Goal: Information Seeking & Learning: Learn about a topic

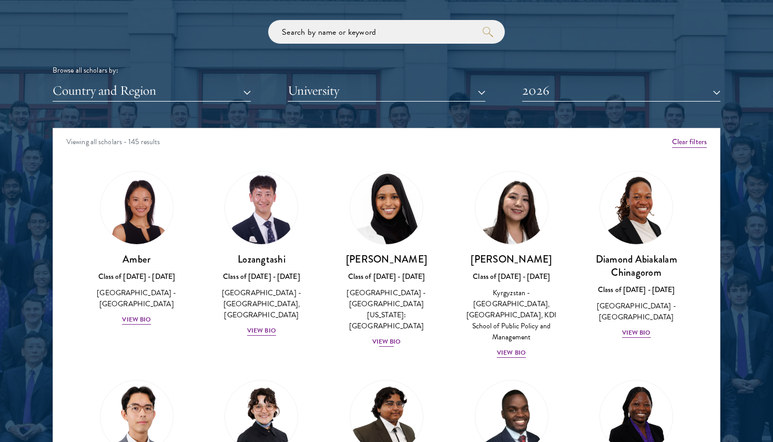
scroll to position [1272, 0]
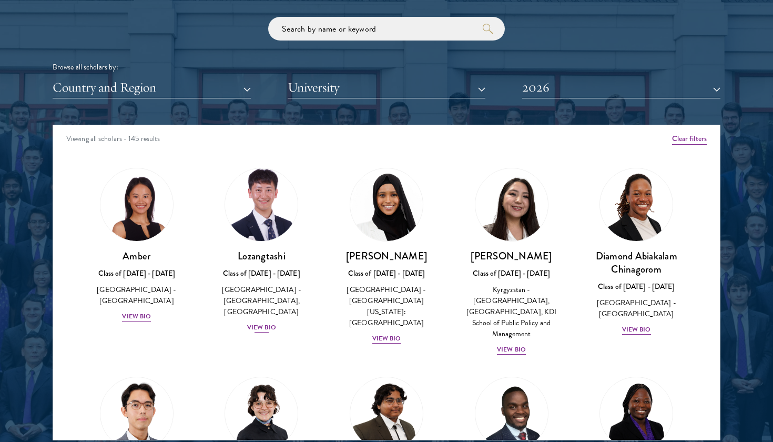
click at [257, 328] on div "View Bio" at bounding box center [261, 327] width 29 height 10
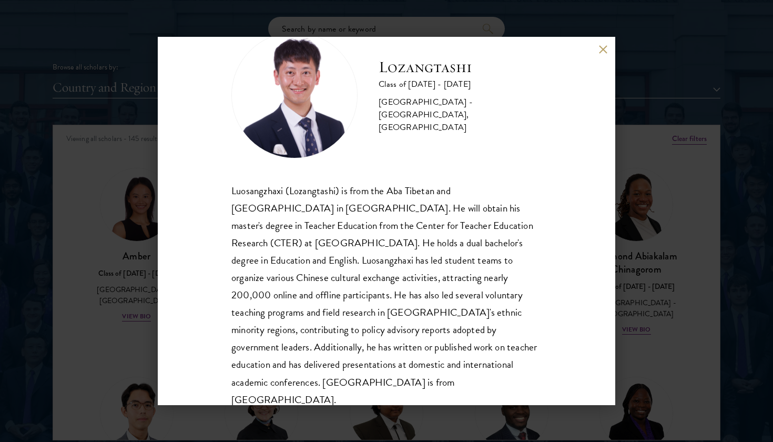
scroll to position [36, 0]
click at [98, 353] on div "Lozangtashi Class of [DATE] - [DATE] [GEOGRAPHIC_DATA] - [GEOGRAPHIC_DATA], [GE…" at bounding box center [386, 221] width 773 height 442
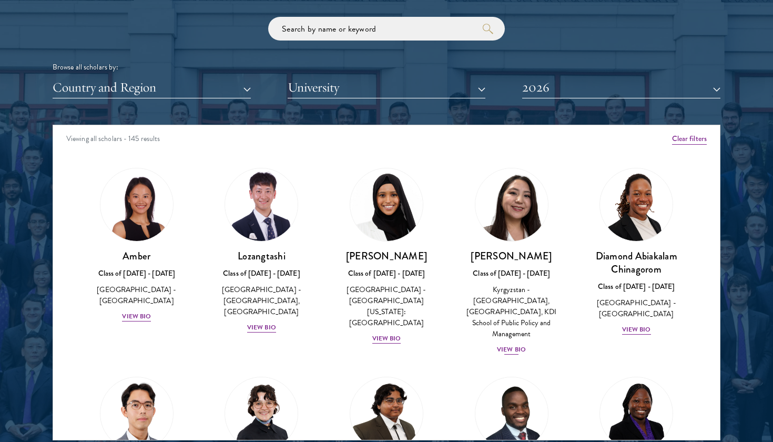
click at [516, 344] on div "View Bio" at bounding box center [511, 349] width 29 height 10
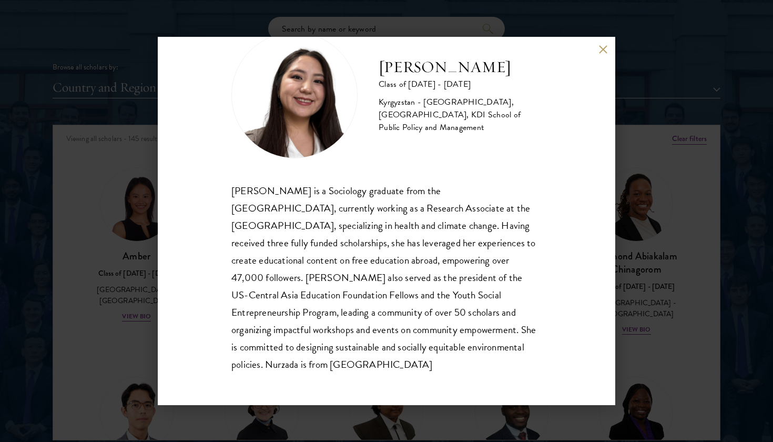
scroll to position [36, 0]
drag, startPoint x: 388, startPoint y: 368, endPoint x: 234, endPoint y: 178, distance: 244.8
click at [234, 178] on div "Nurzada Abdivalieva Class of [DATE] - [DATE] [GEOGRAPHIC_DATA] - [GEOGRAPHIC_DA…" at bounding box center [386, 203] width 310 height 341
click at [88, 292] on div "Nurzada Abdivalieva Class of [DATE] - [DATE] [GEOGRAPHIC_DATA] - [GEOGRAPHIC_DA…" at bounding box center [386, 221] width 773 height 442
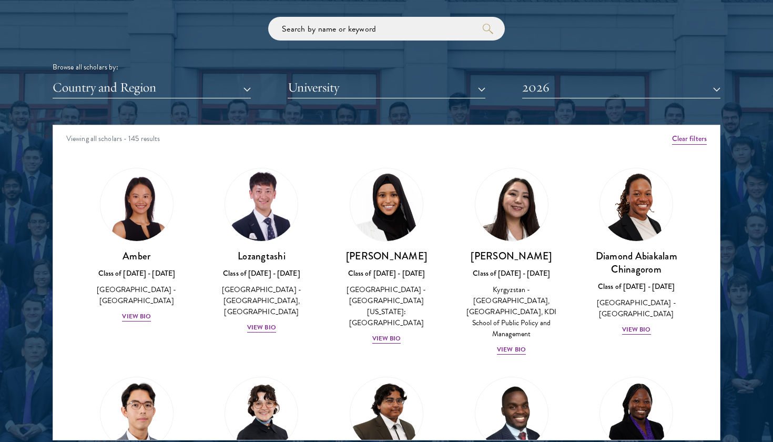
scroll to position [355, 0]
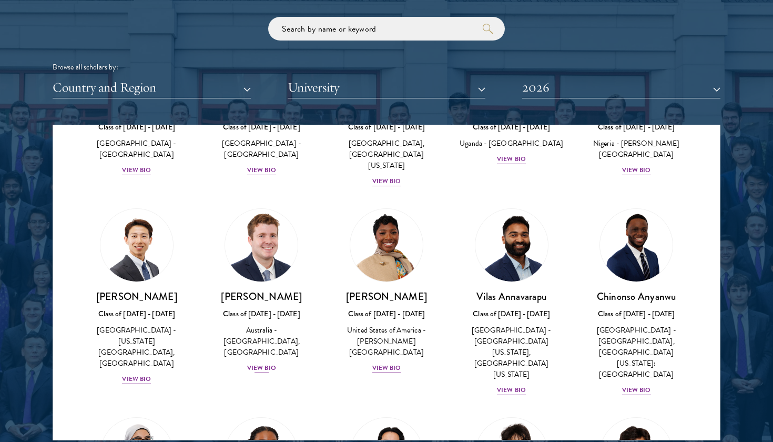
click at [264, 363] on div "View Bio" at bounding box center [261, 368] width 29 height 10
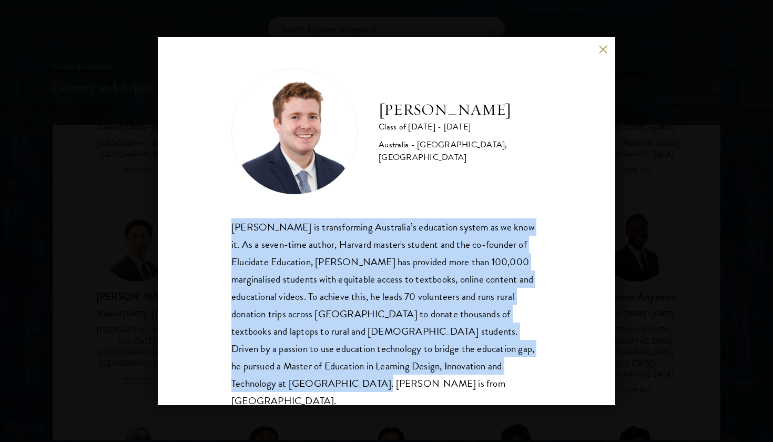
drag, startPoint x: 360, startPoint y: 381, endPoint x: 218, endPoint y: 209, distance: 223.8
click at [218, 209] on div "[PERSON_NAME] Class of [DATE] - [DATE] [GEOGRAPHIC_DATA] - [GEOGRAPHIC_DATA], […" at bounding box center [387, 221] width 458 height 368
copy div "[PERSON_NAME] is transforming Australia’s education system as we know it. As a …"
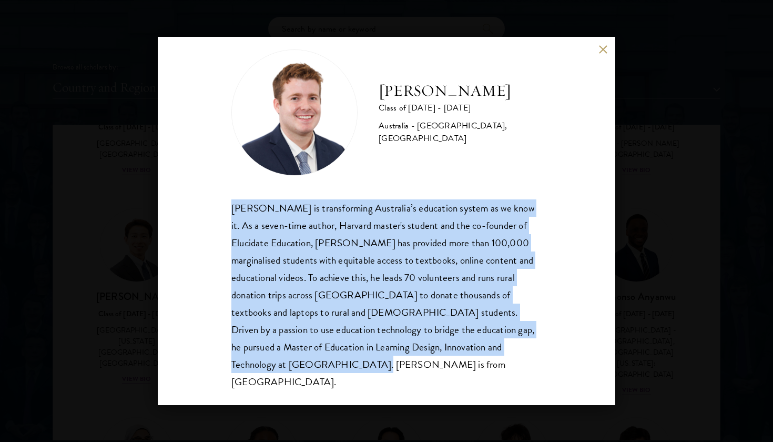
scroll to position [18, 0]
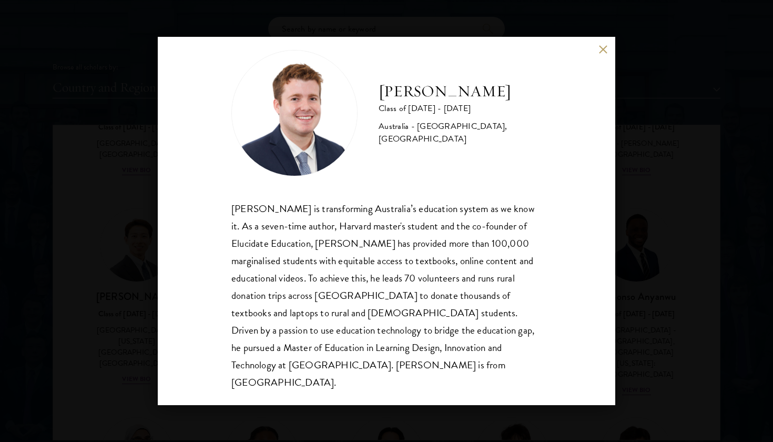
click at [157, 320] on div "[PERSON_NAME] Class of [DATE] - [DATE] [GEOGRAPHIC_DATA] - [GEOGRAPHIC_DATA], […" at bounding box center [386, 221] width 773 height 442
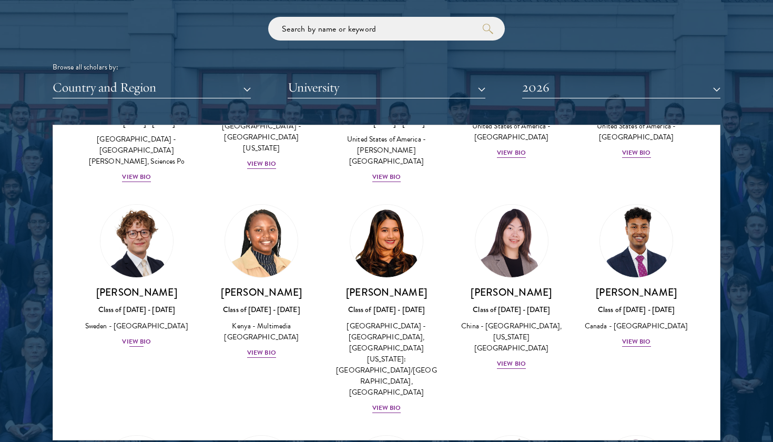
scroll to position [1494, 0]
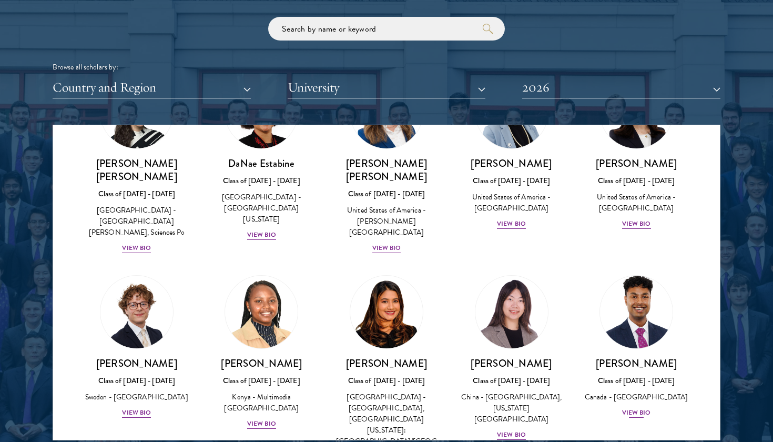
click at [648, 408] on div "View Bio" at bounding box center [636, 413] width 29 height 10
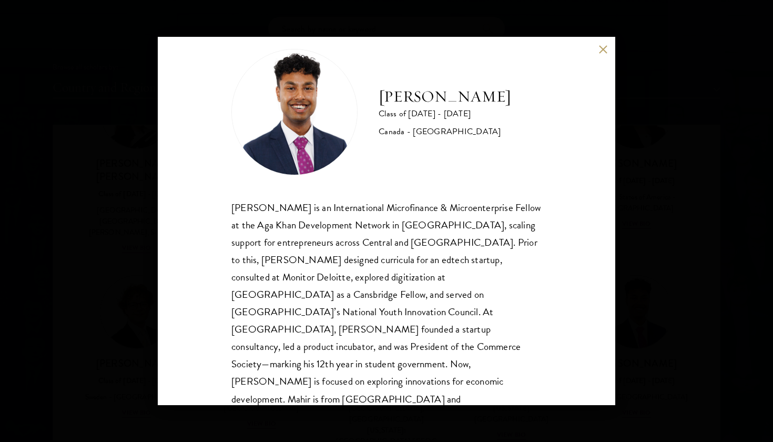
scroll to position [18, 0]
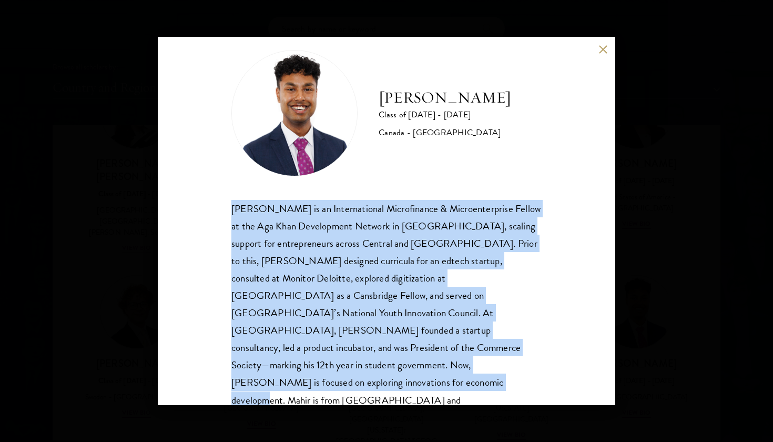
drag, startPoint x: 461, startPoint y: 375, endPoint x: 202, endPoint y: 208, distance: 308.1
click at [202, 208] on div "[PERSON_NAME] Class of [DATE] - [DATE] [GEOGRAPHIC_DATA] - [GEOGRAPHIC_DATA] [P…" at bounding box center [387, 221] width 458 height 368
copy div "[PERSON_NAME] is an International Microfinance & Microenterprise Fellow at the …"
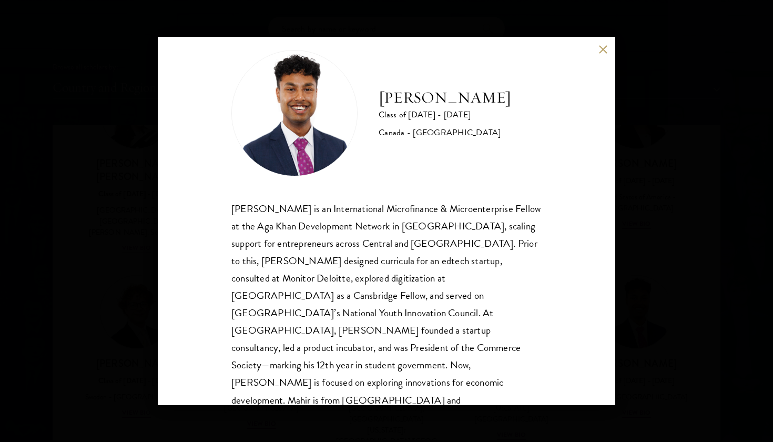
click at [706, 49] on div "[PERSON_NAME] Class of [DATE] - [DATE] [GEOGRAPHIC_DATA] - [GEOGRAPHIC_DATA] [P…" at bounding box center [386, 221] width 773 height 442
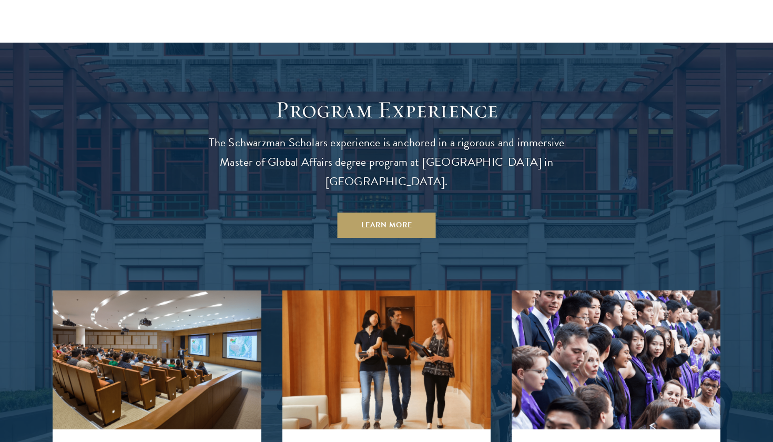
scroll to position [897, 0]
